Goal: Information Seeking & Learning: Find contact information

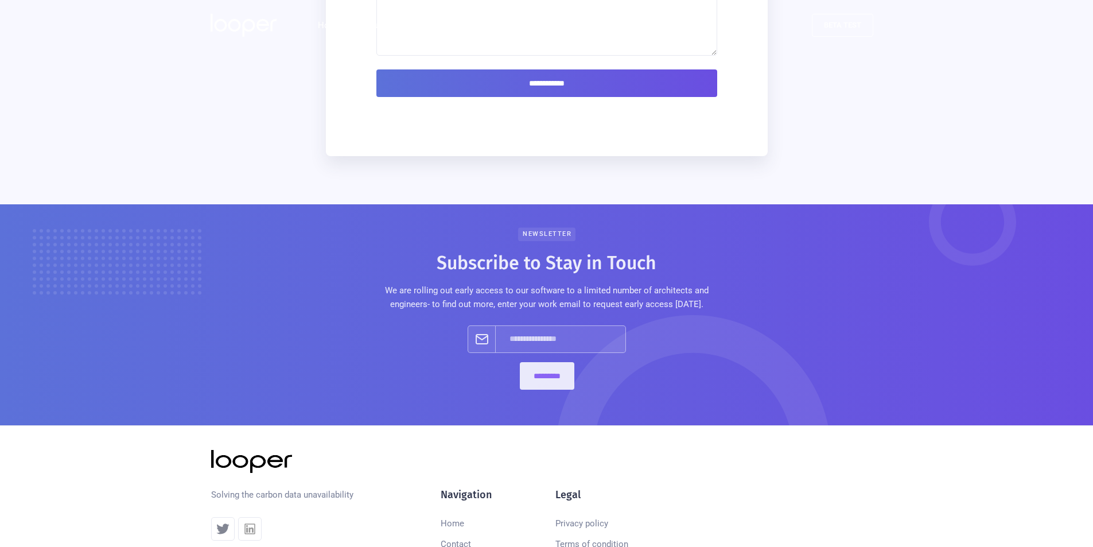
scroll to position [791, 0]
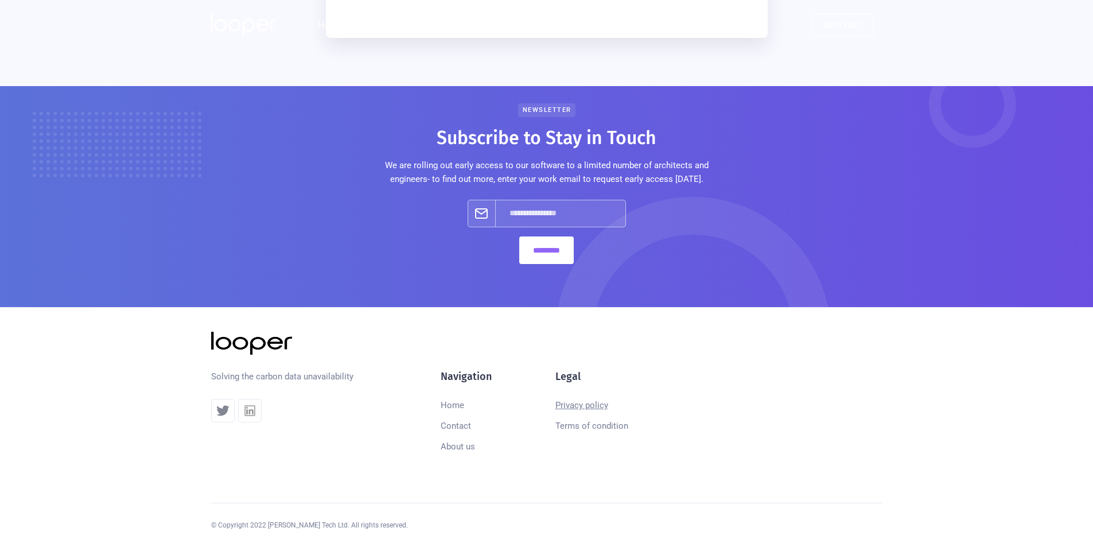
click at [566, 404] on link "Privacy policy" at bounding box center [581, 405] width 53 height 21
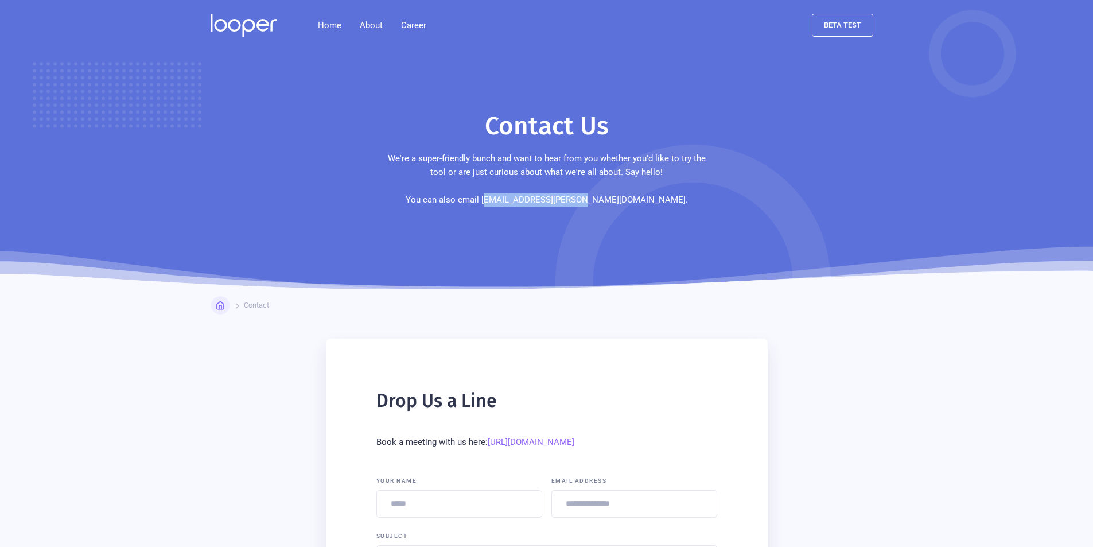
drag, startPoint x: 541, startPoint y: 201, endPoint x: 640, endPoint y: 201, distance: 98.7
click at [645, 201] on p "We're a super-friendly bunch and want to hear from you whether you'd like to tr…" at bounding box center [546, 178] width 327 height 55
drag, startPoint x: 581, startPoint y: 233, endPoint x: 574, endPoint y: 233, distance: 6.9
click at [580, 234] on img at bounding box center [692, 282] width 275 height 275
click at [540, 200] on p "We're a super-friendly bunch and want to hear from you whether you'd like to tr…" at bounding box center [546, 178] width 327 height 55
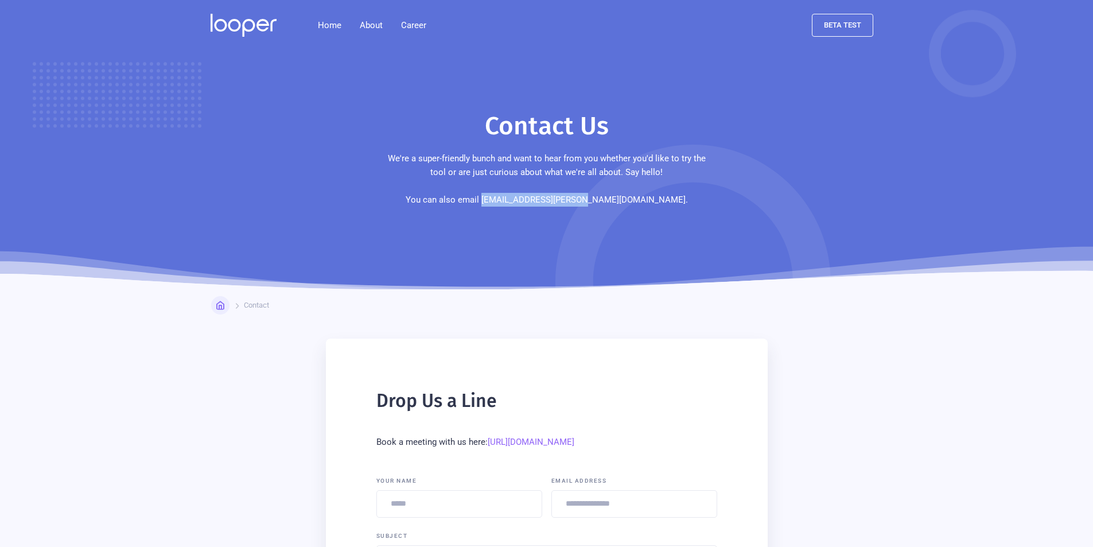
drag, startPoint x: 540, startPoint y: 199, endPoint x: 638, endPoint y: 198, distance: 98.7
click at [638, 198] on p "We're a super-friendly bunch and want to hear from you whether you'd like to tr…" at bounding box center [546, 178] width 327 height 55
